Goal: Transaction & Acquisition: Purchase product/service

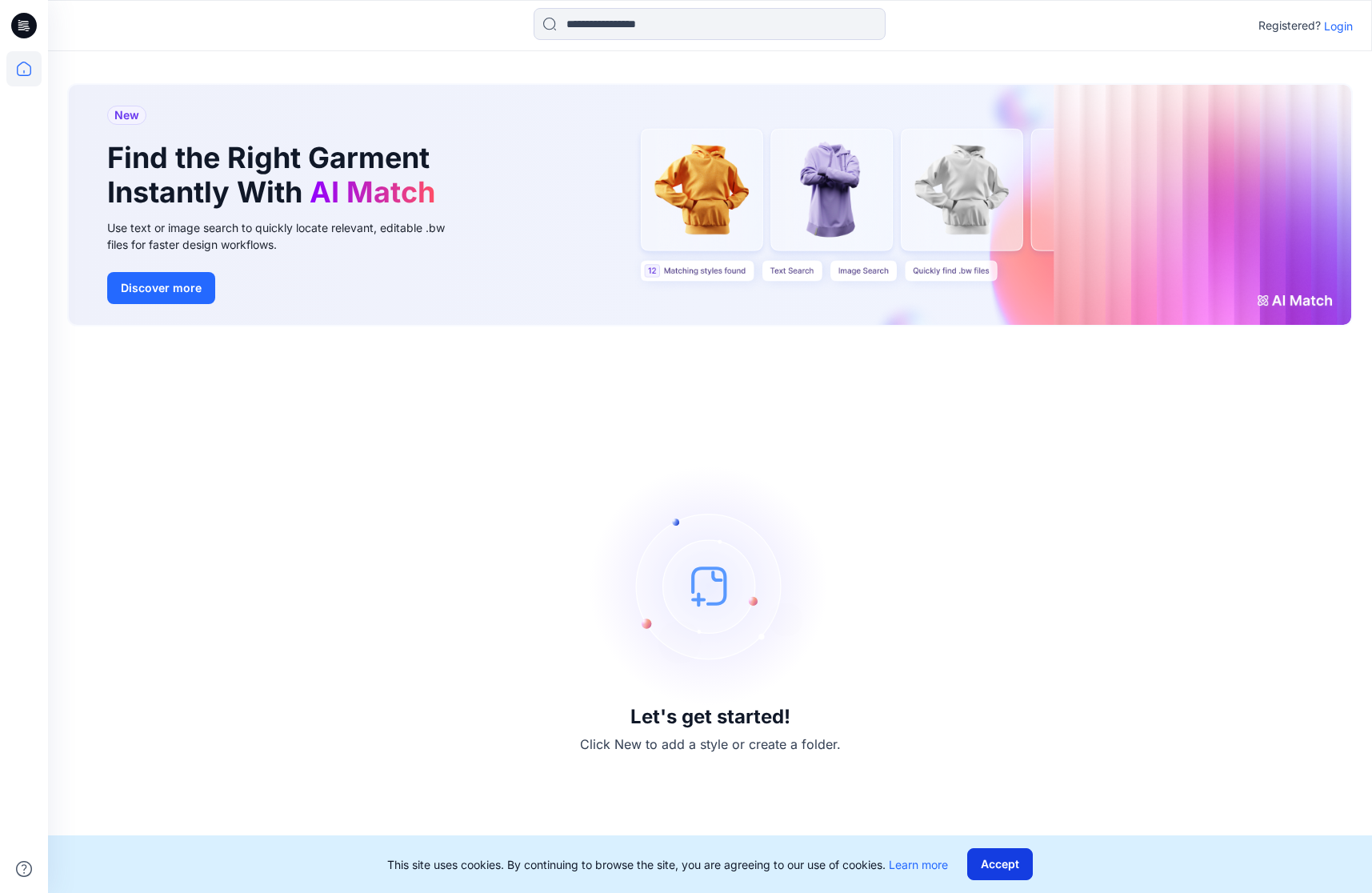
click at [1007, 864] on button "Accept" at bounding box center [1000, 864] width 65 height 32
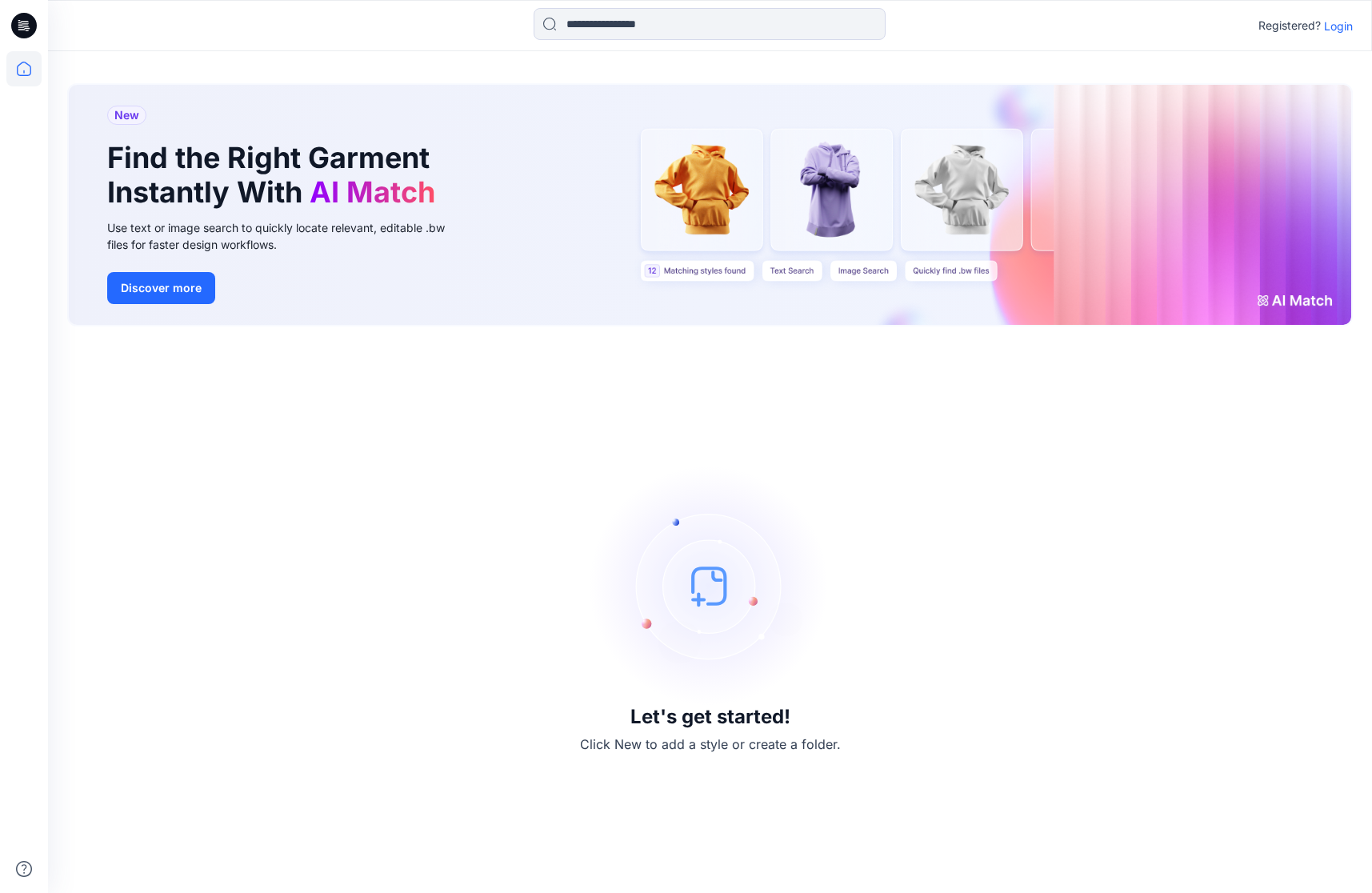
click at [1335, 28] on p "Login" at bounding box center [1339, 26] width 29 height 17
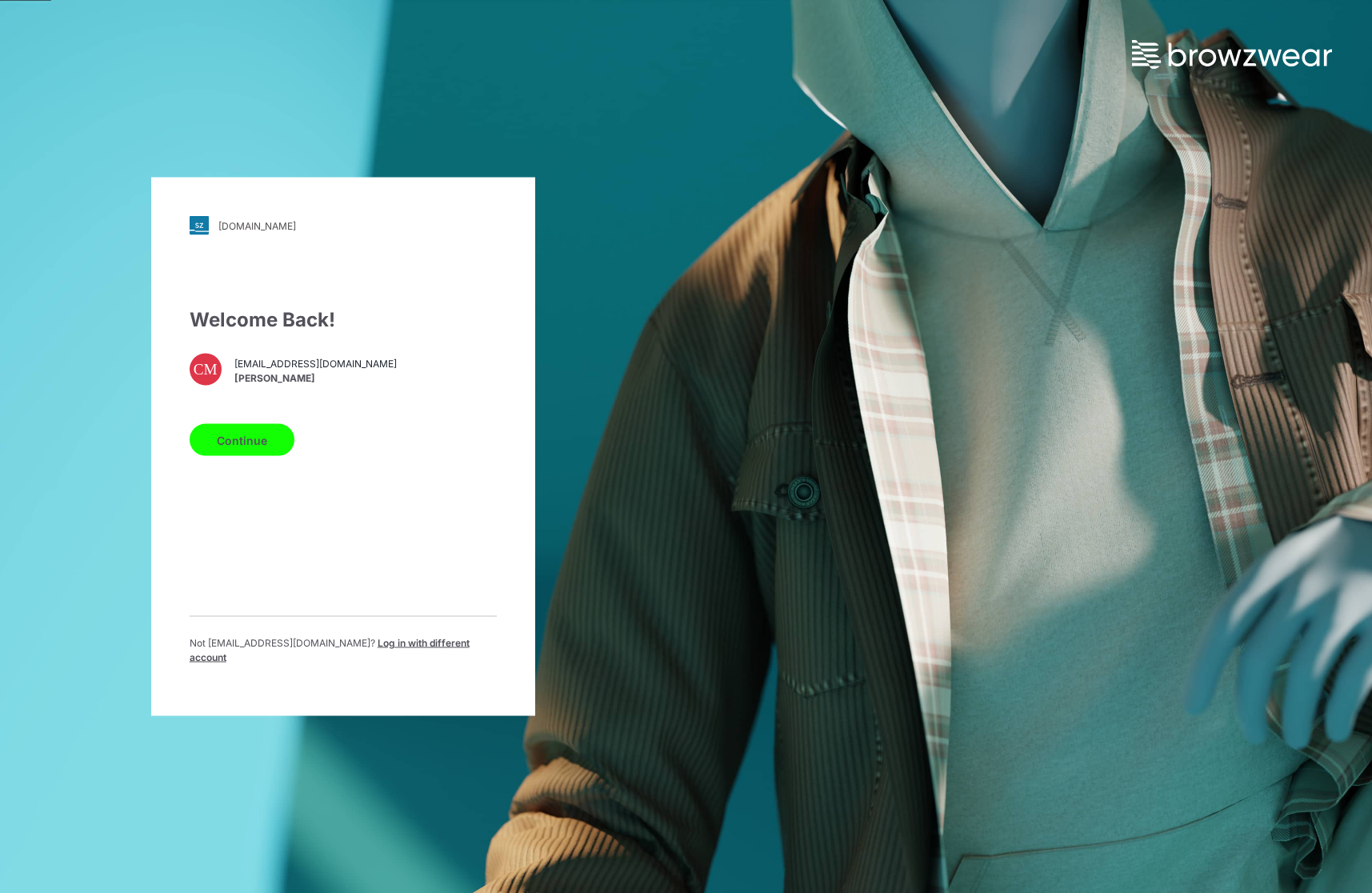
click at [281, 442] on button "Continue" at bounding box center [243, 440] width 105 height 32
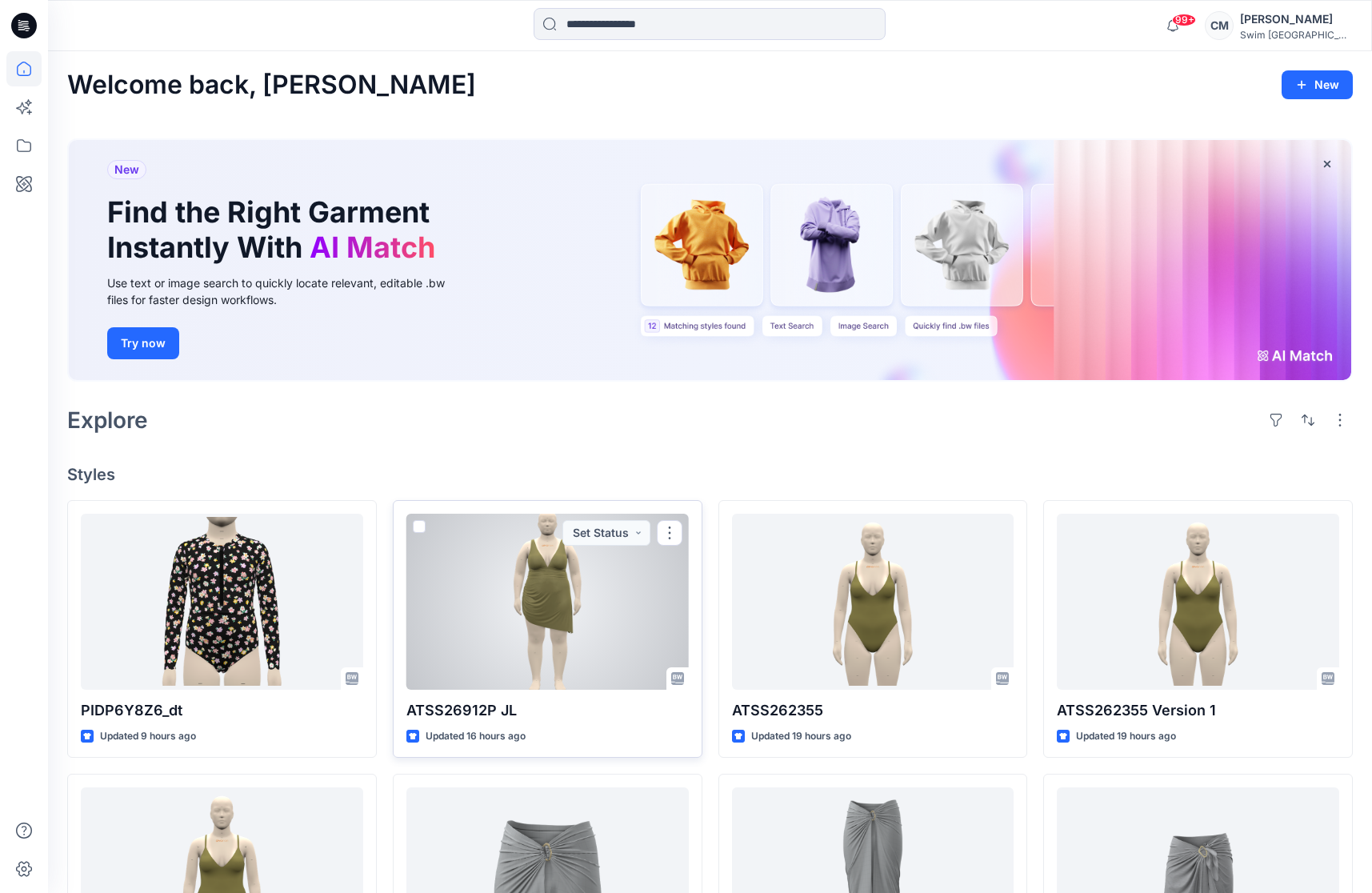
click at [632, 631] on div at bounding box center [547, 602] width 282 height 176
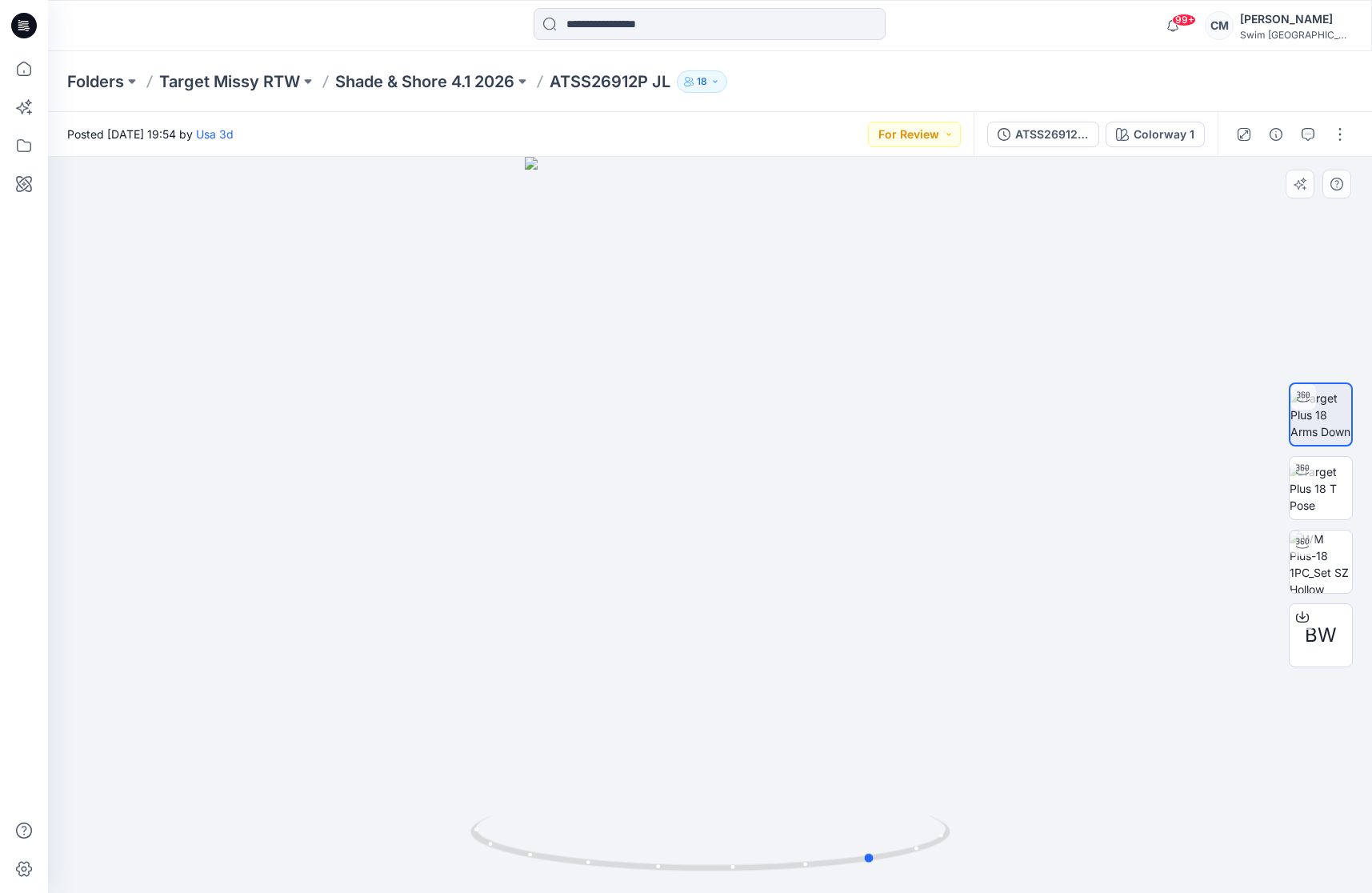
drag, startPoint x: 827, startPoint y: 724, endPoint x: 985, endPoint y: 576, distance: 216.5
click at [986, 578] on div at bounding box center [711, 525] width 1325 height 736
drag, startPoint x: 676, startPoint y: 369, endPoint x: 448, endPoint y: 364, distance: 228.1
click at [448, 364] on div at bounding box center [711, 525] width 1325 height 736
